Goal: Communication & Community: Ask a question

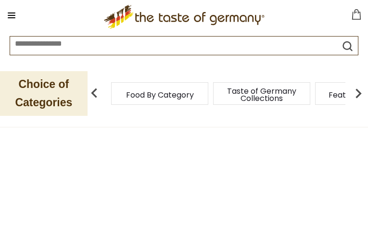
type input "**********"
type input "********"
type input "**********"
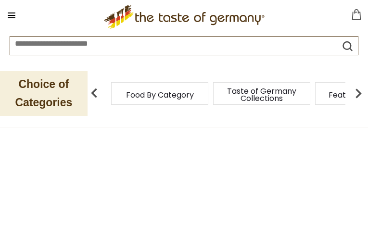
type input "**********"
